Goal: Transaction & Acquisition: Purchase product/service

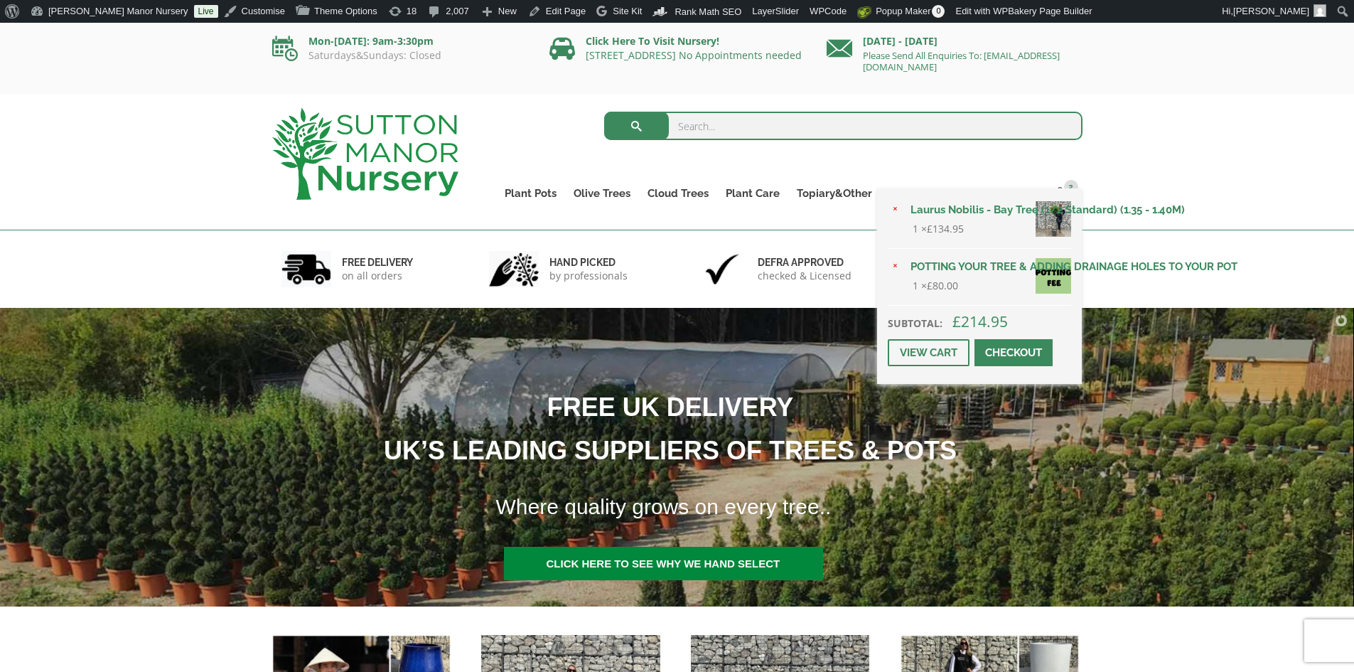
click at [1062, 188] on div "× Laurus Nobilis - Bay Tree (1/2 Standard) (1.35 - 1.40M) 1 × £ 134.95 × POTTIN…" at bounding box center [979, 285] width 205 height 195
click at [1008, 357] on link "Checkout" at bounding box center [1013, 352] width 78 height 27
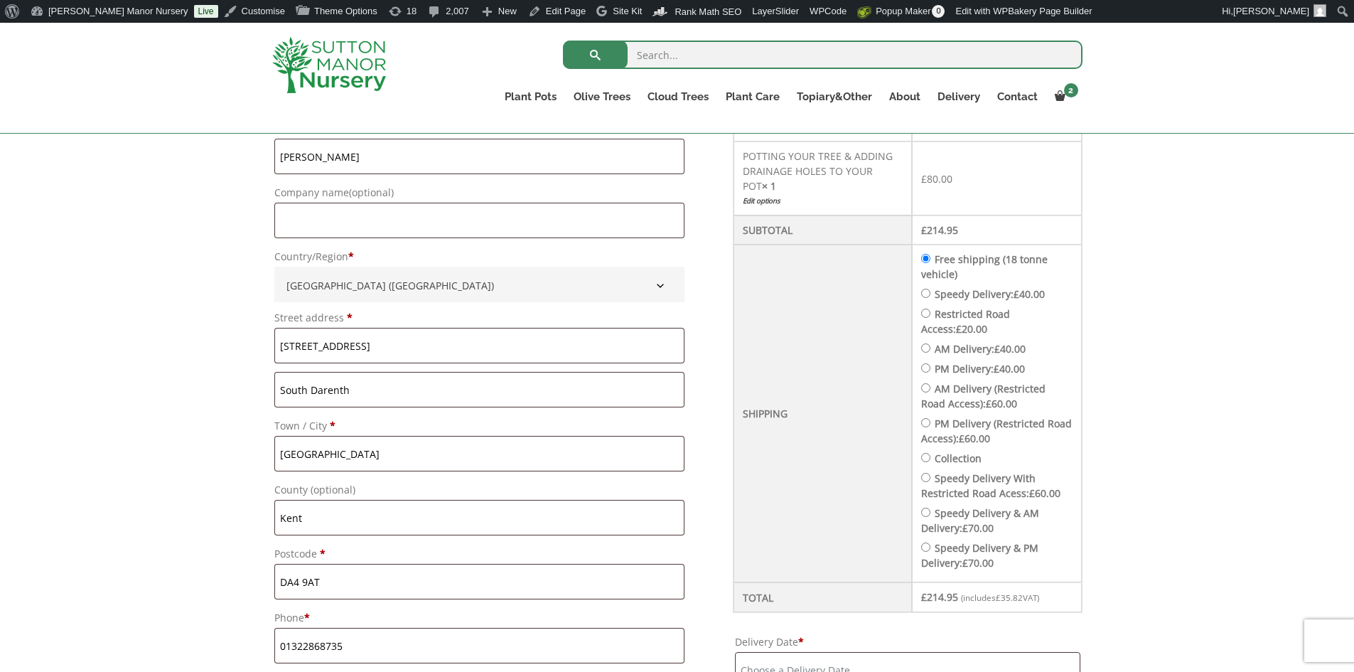
scroll to position [640, 0]
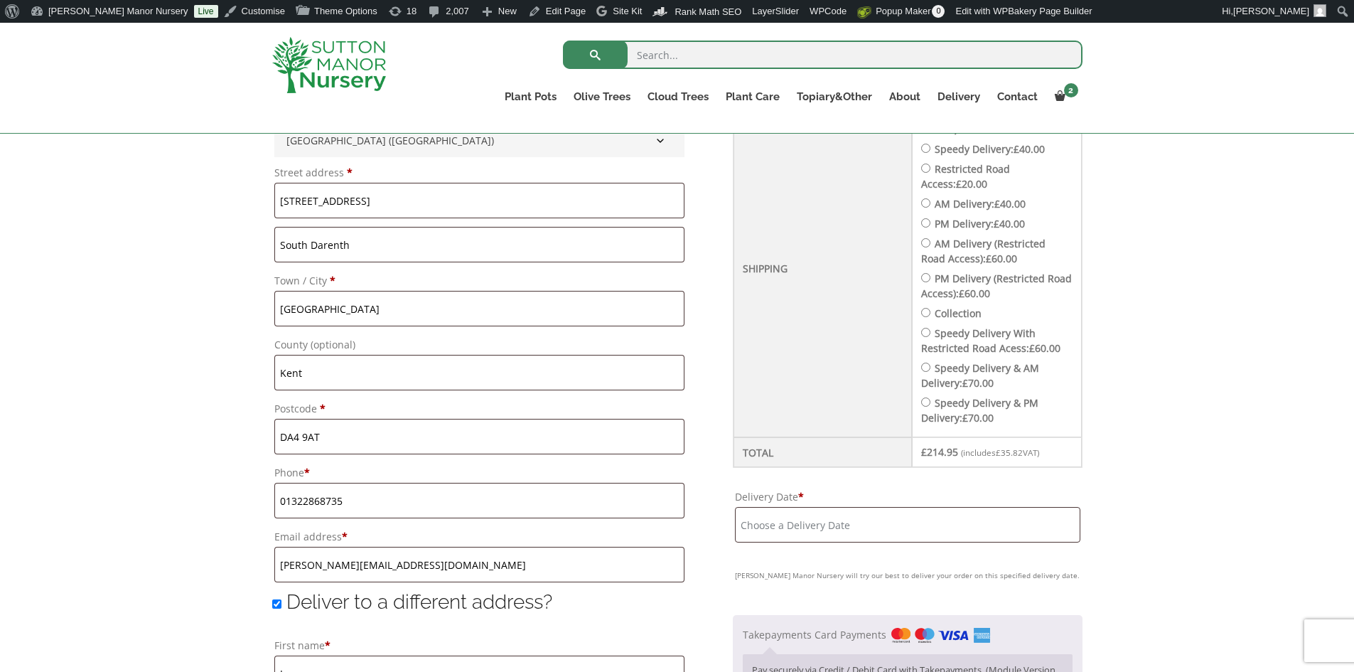
click at [866, 508] on input "Delivery Date *" at bounding box center [907, 525] width 345 height 36
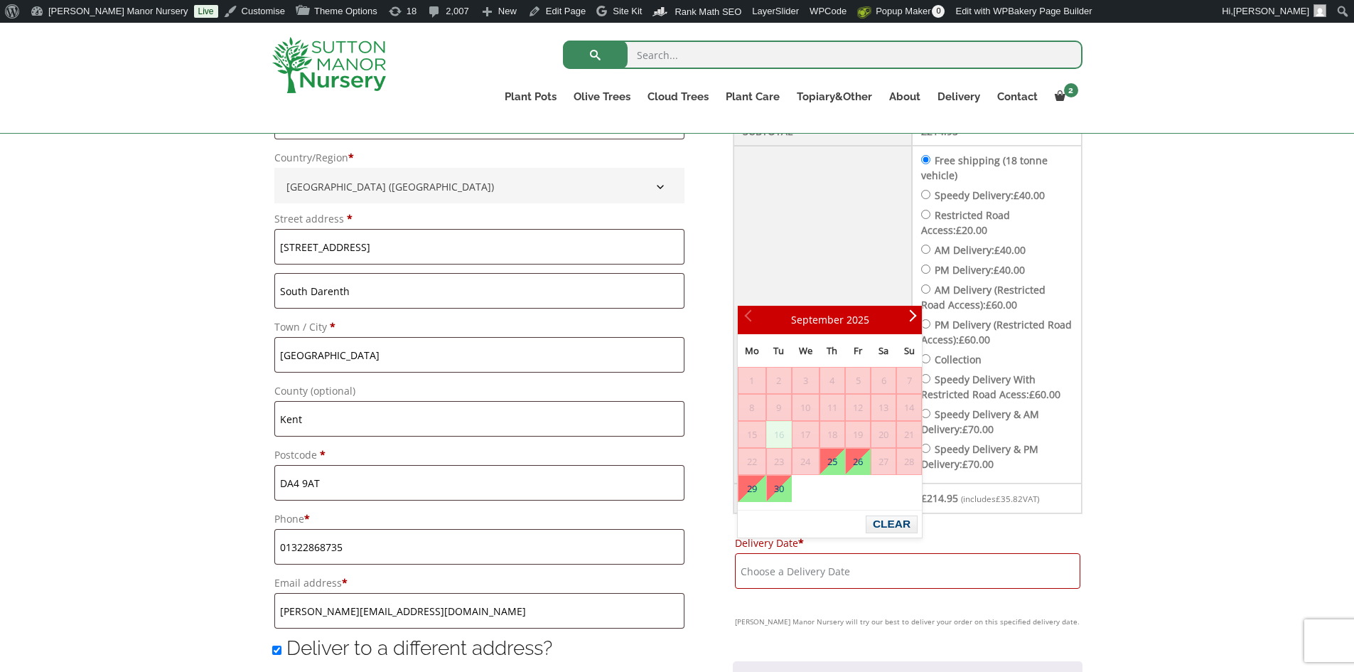
scroll to position [569, 0]
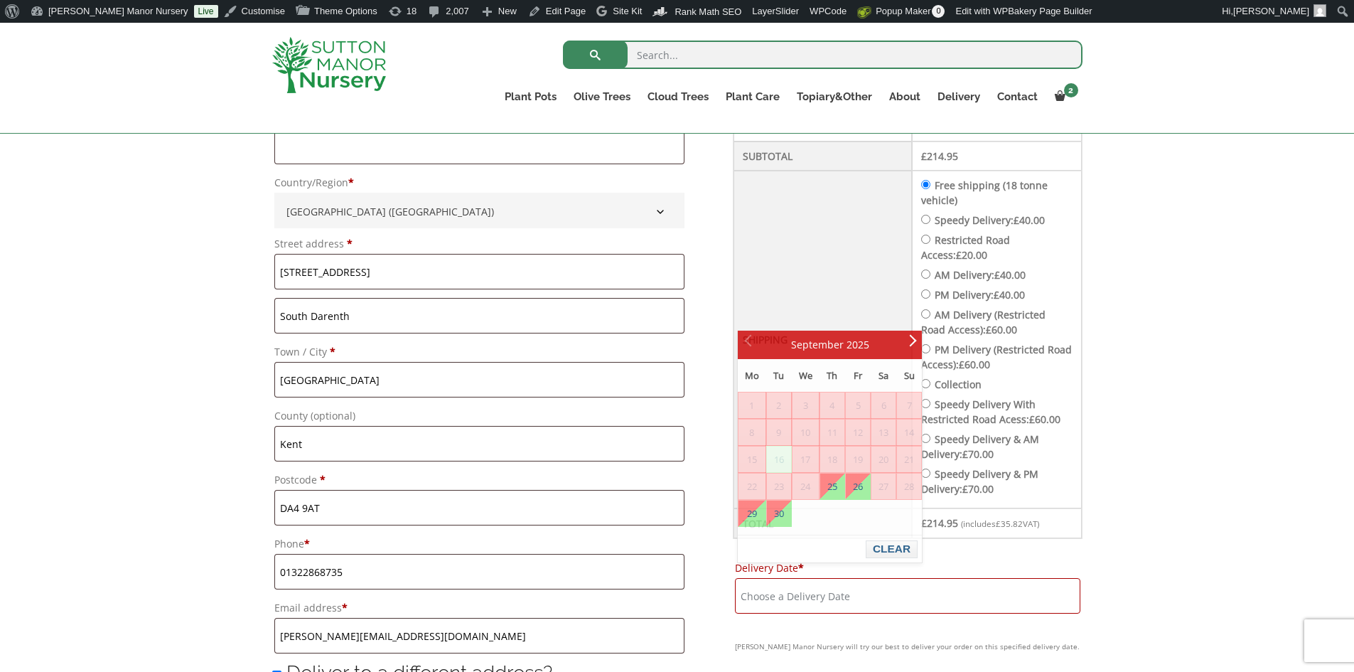
click at [930, 215] on input "Speedy Delivery: £ 40.00" at bounding box center [925, 219] width 9 height 9
radio input "true"
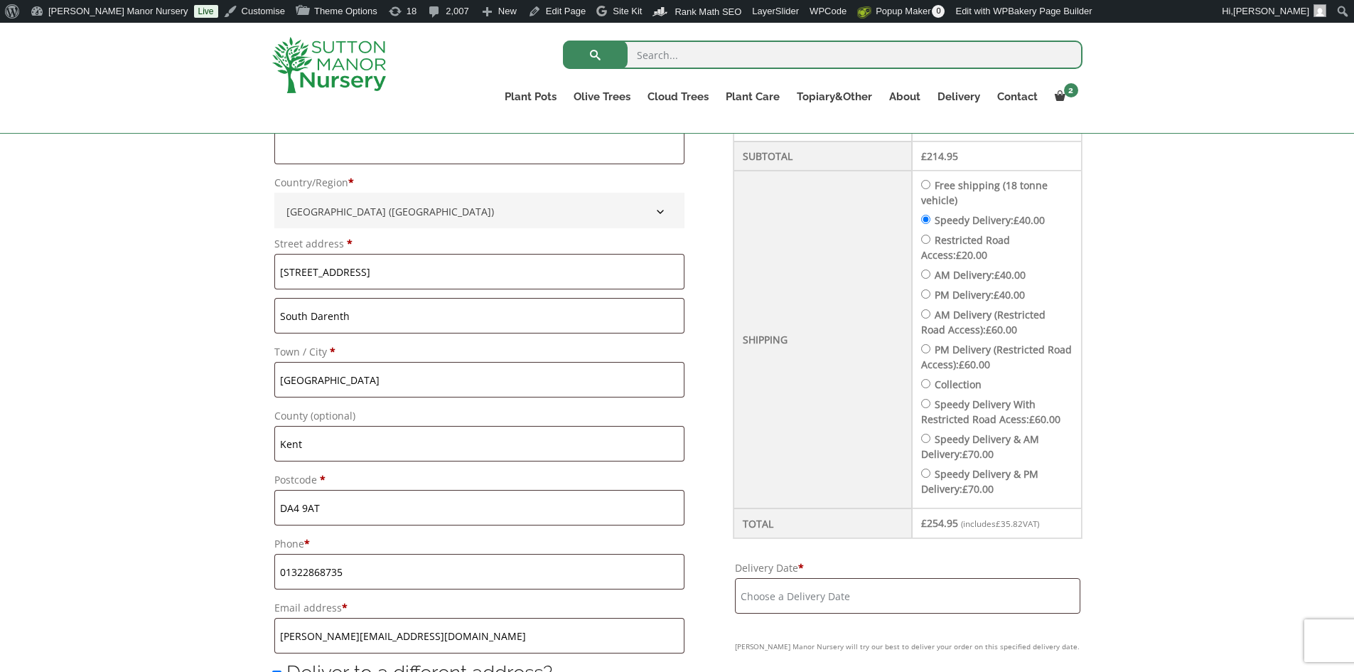
click at [879, 578] on input "Delivery Date *" at bounding box center [907, 596] width 345 height 36
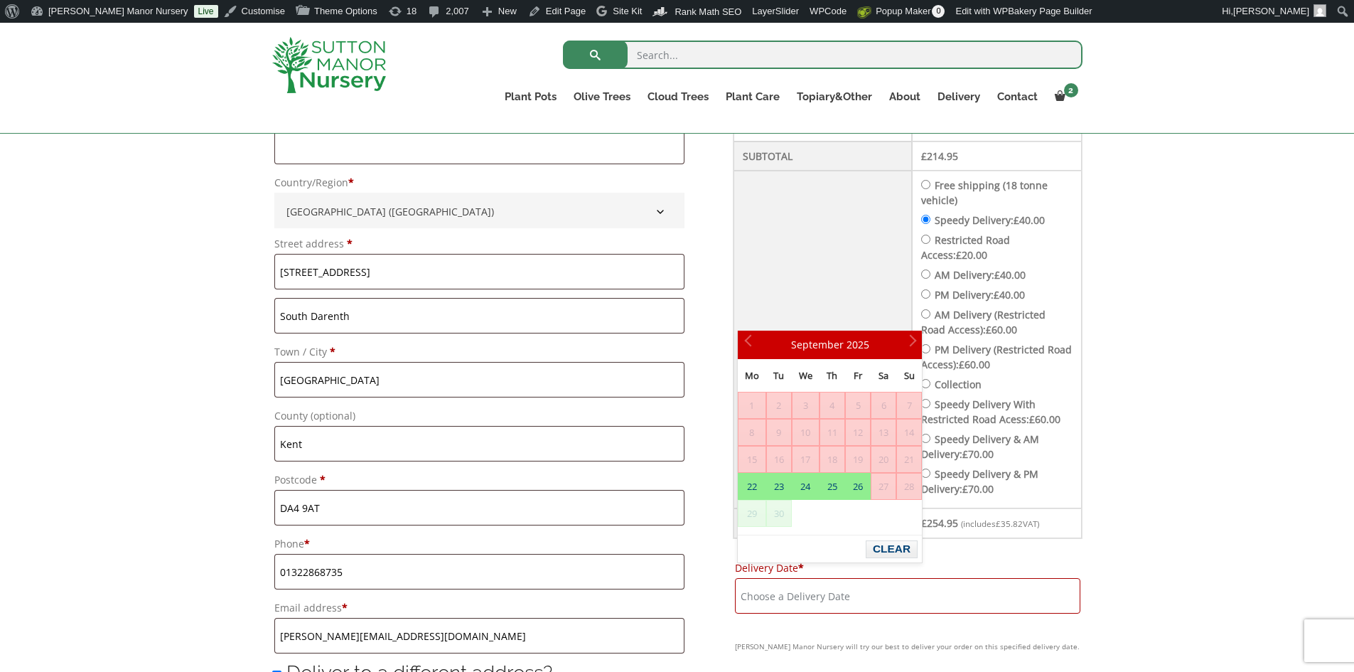
click at [350, 53] on img at bounding box center [329, 65] width 114 height 56
